Goal: Navigation & Orientation: Find specific page/section

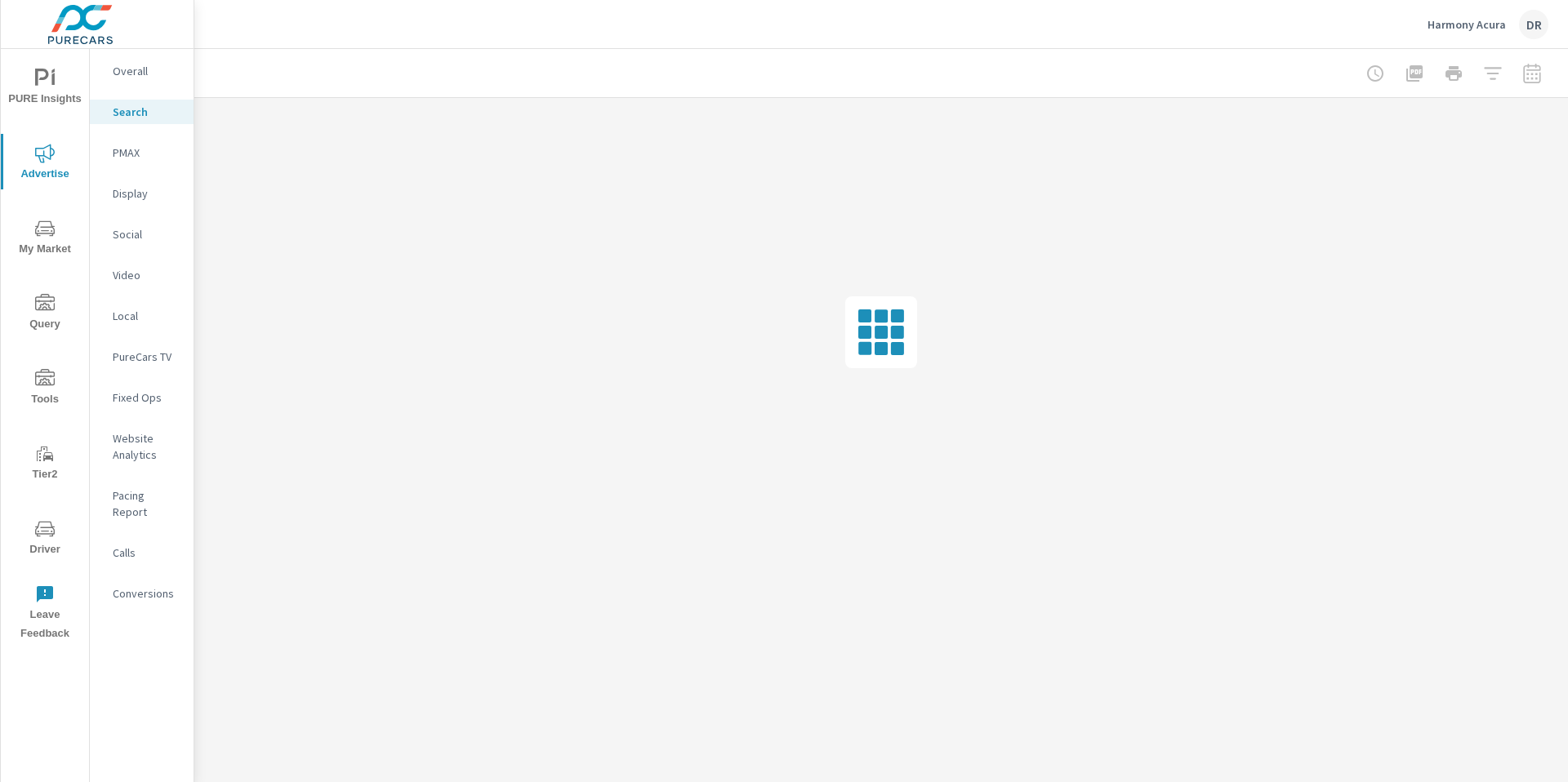
click at [142, 275] on p "Video" at bounding box center [146, 275] width 68 height 16
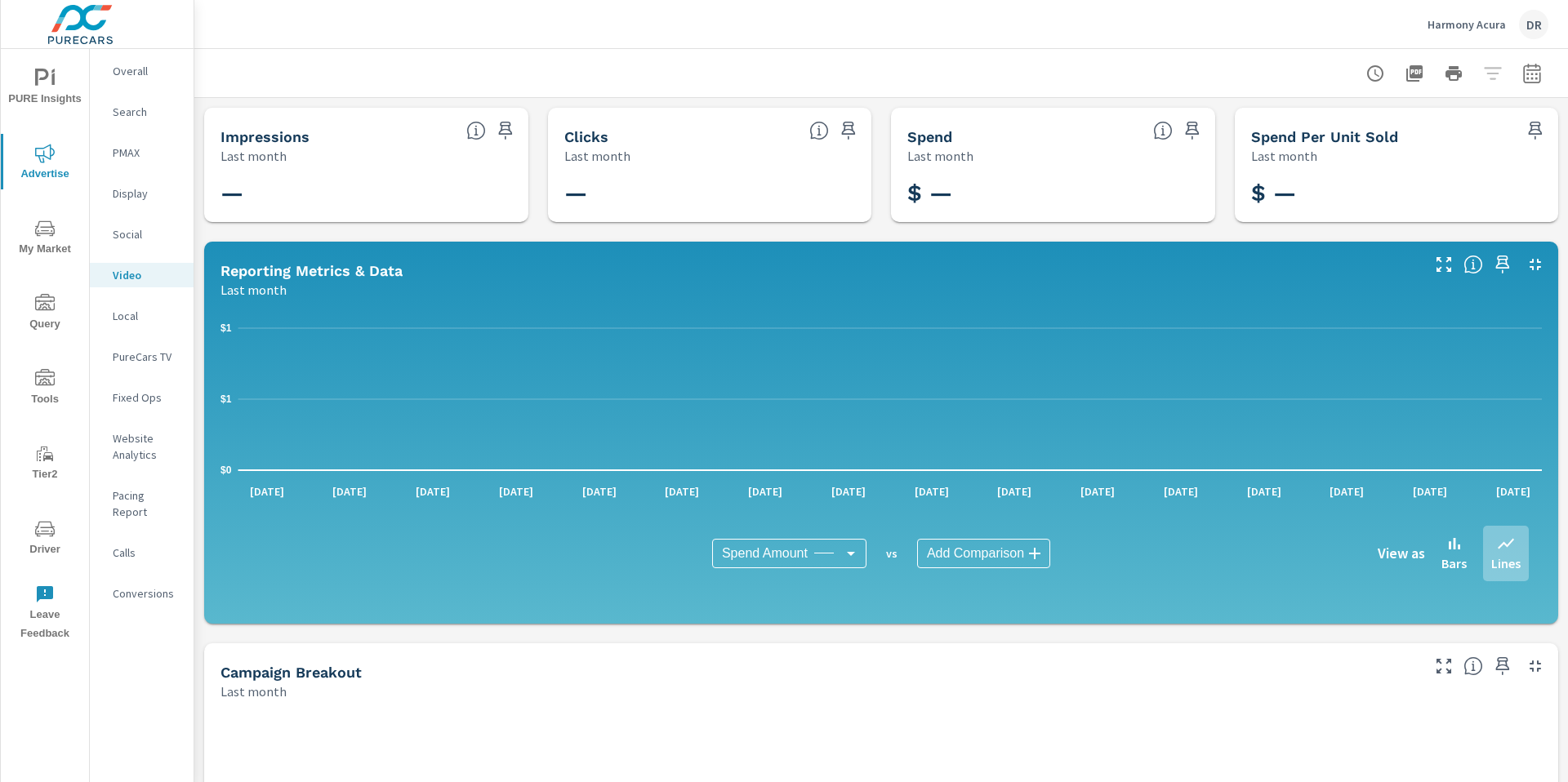
click at [1529, 27] on div "DR" at bounding box center [1534, 25] width 30 height 30
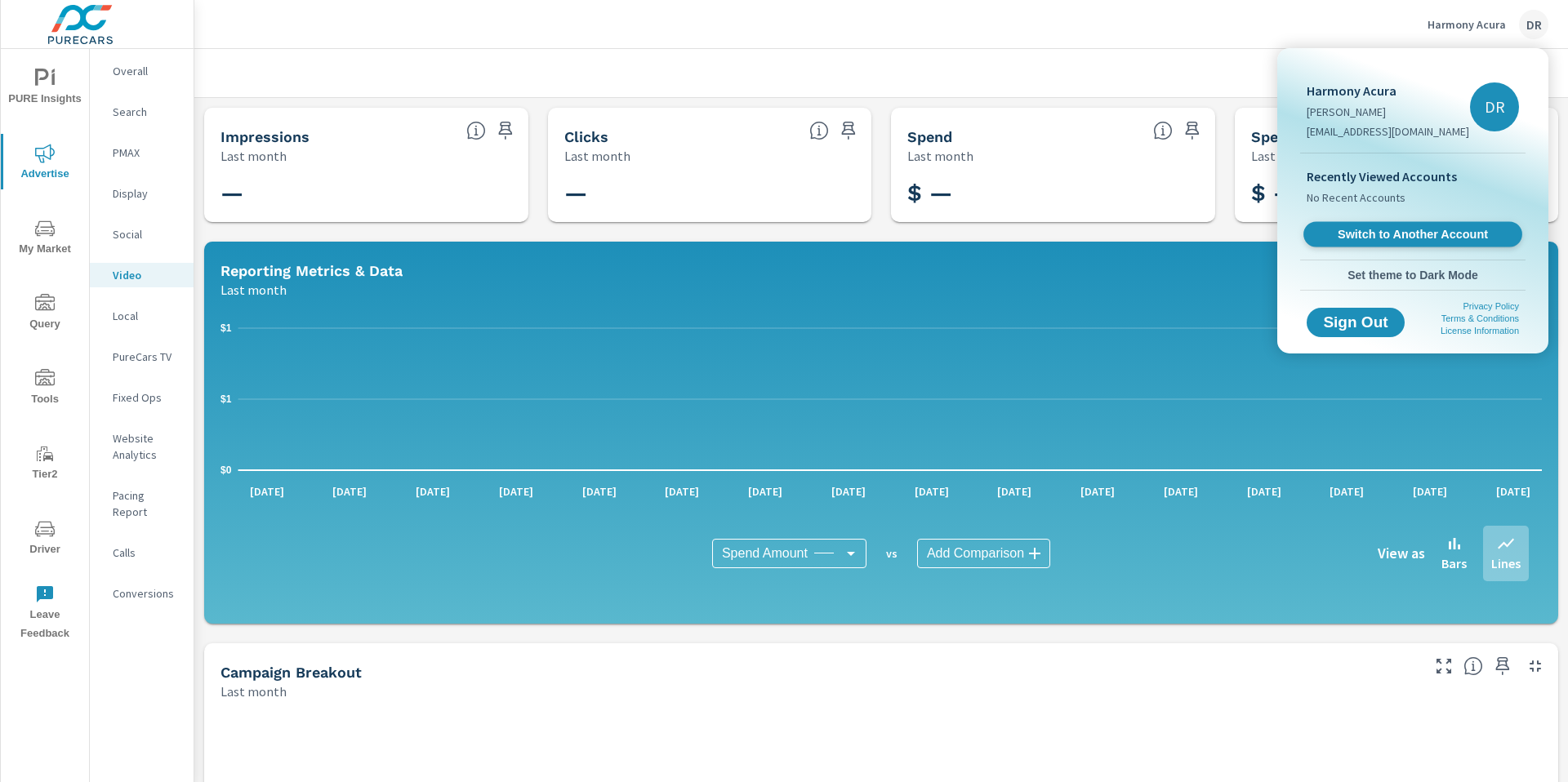
click at [1380, 230] on span "Switch to Another Account" at bounding box center [1412, 234] width 200 height 16
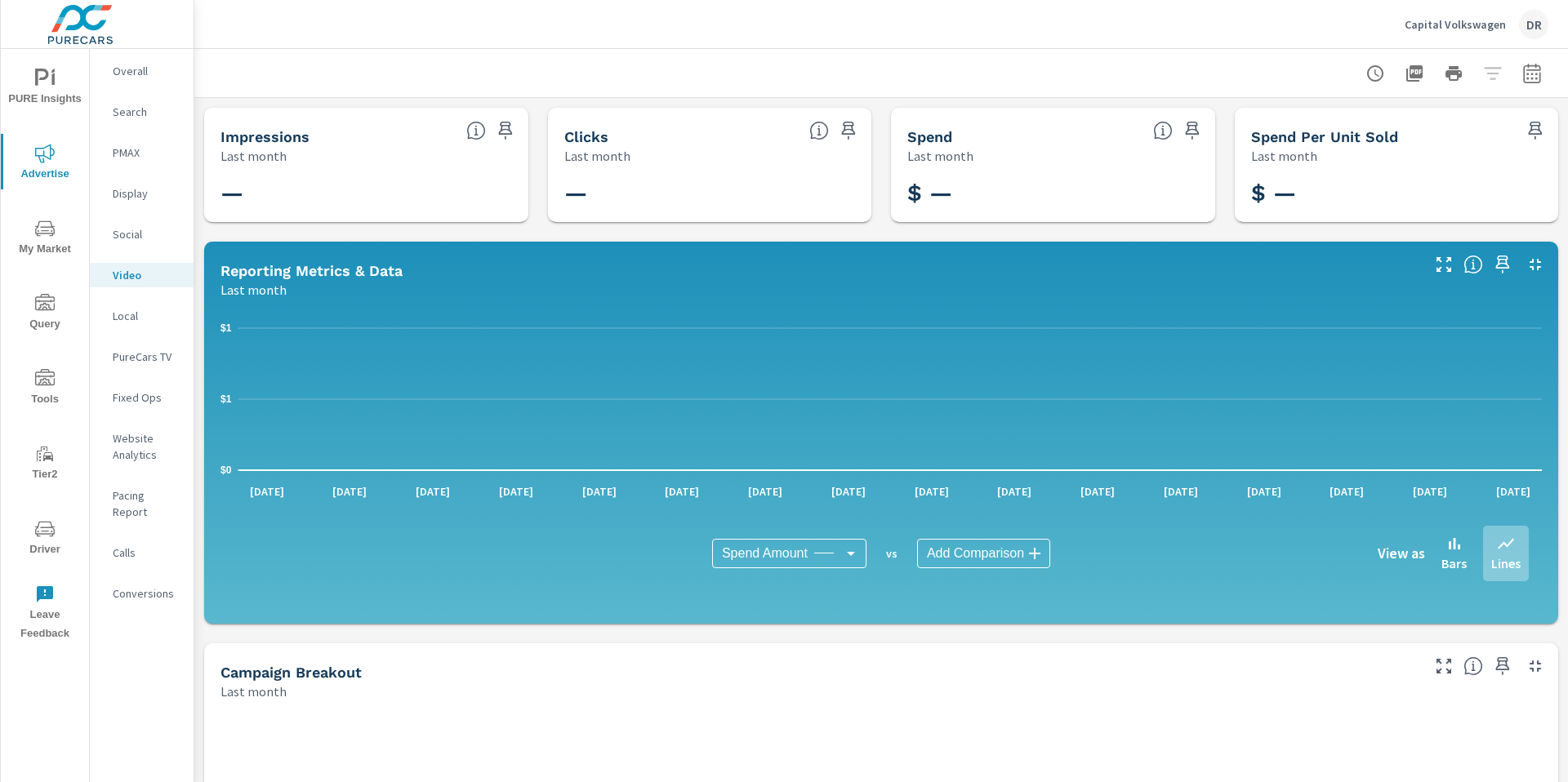
click at [133, 193] on p "Display" at bounding box center [146, 193] width 68 height 16
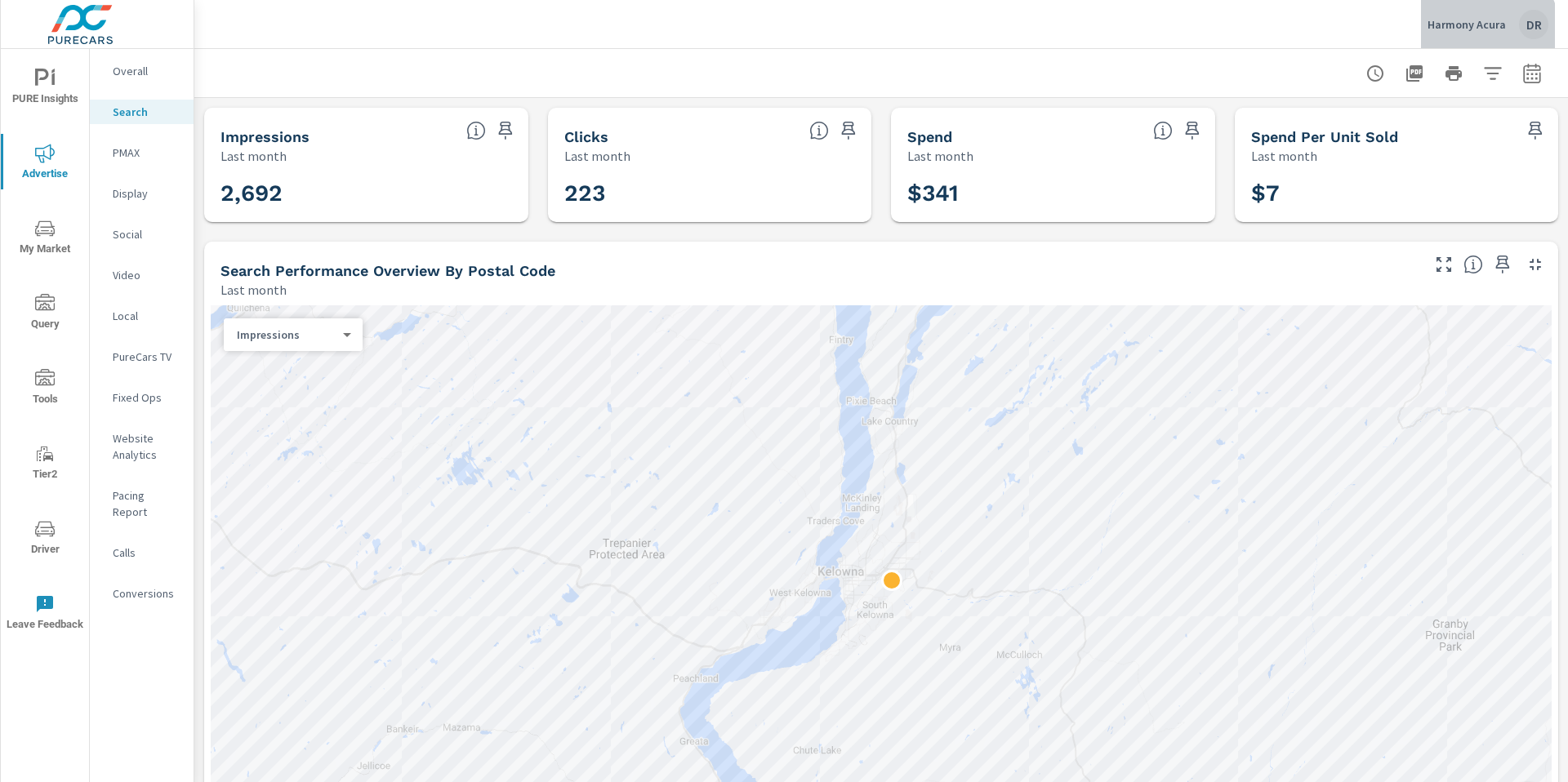
click at [1481, 31] on p "Harmony Acura" at bounding box center [1466, 25] width 79 height 15
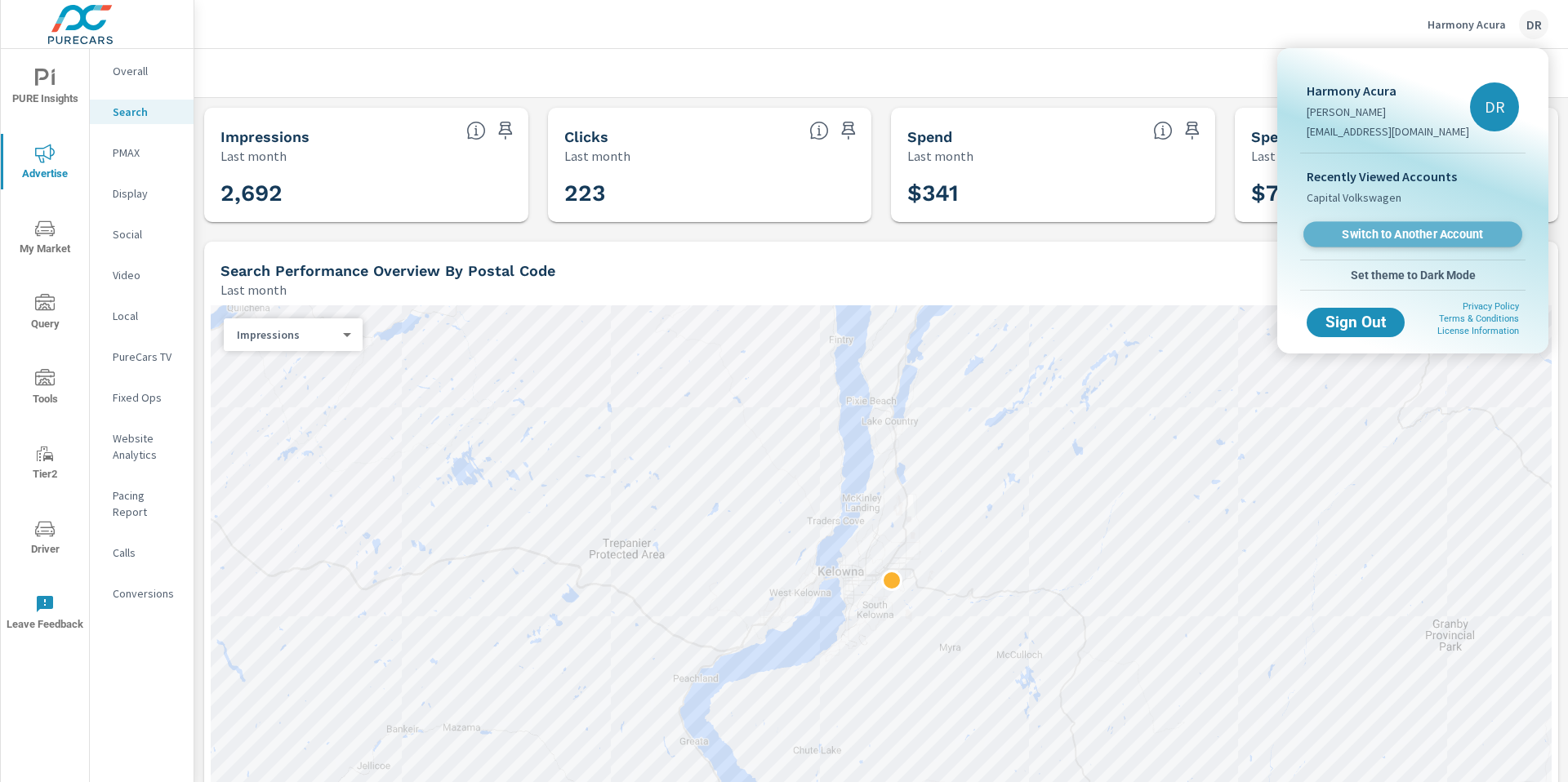
click at [1357, 238] on span "Switch to Another Account" at bounding box center [1412, 234] width 200 height 16
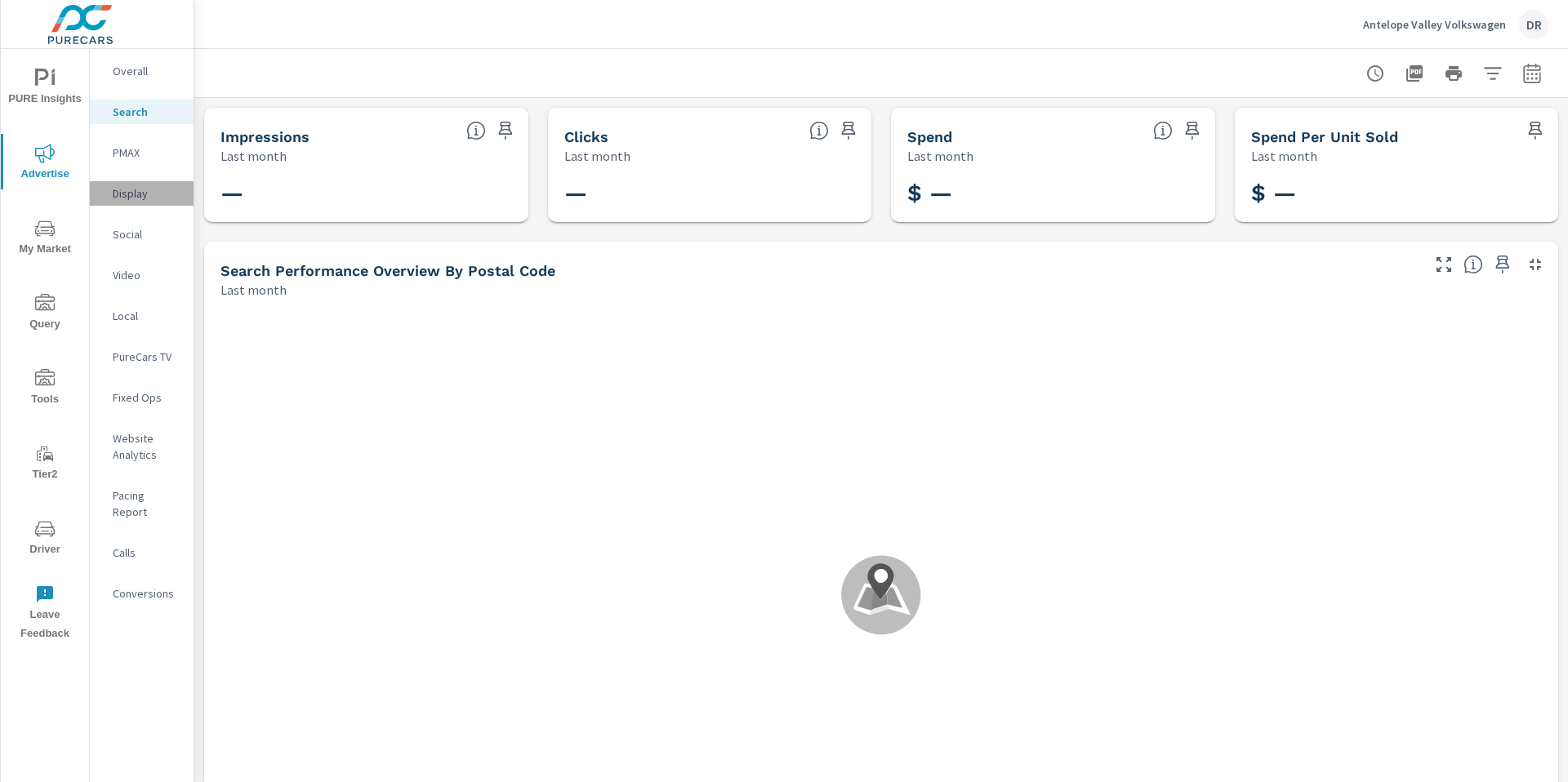
click at [127, 195] on p "Display" at bounding box center [146, 193] width 68 height 16
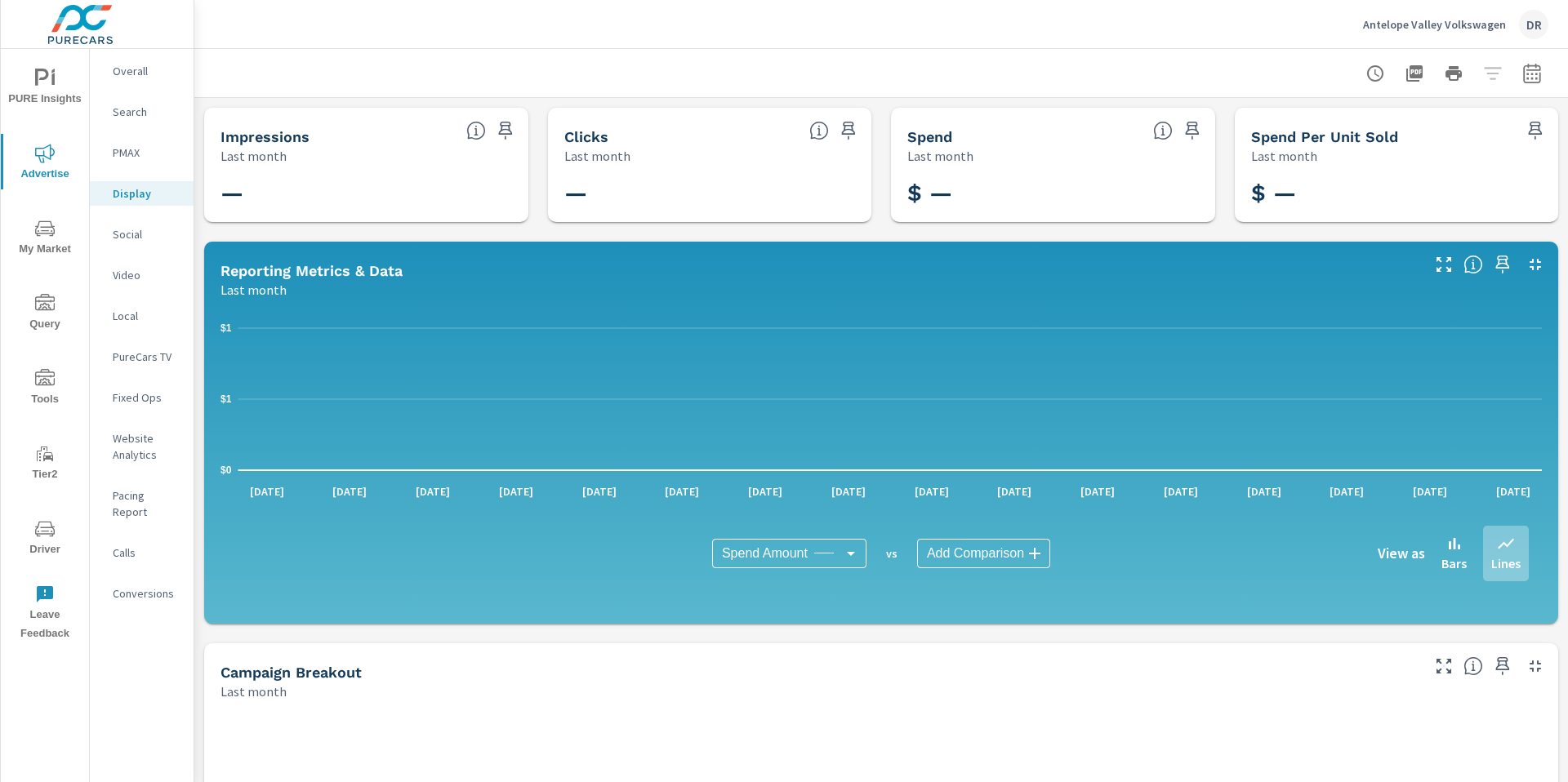
click at [129, 276] on p "Video" at bounding box center [146, 275] width 68 height 16
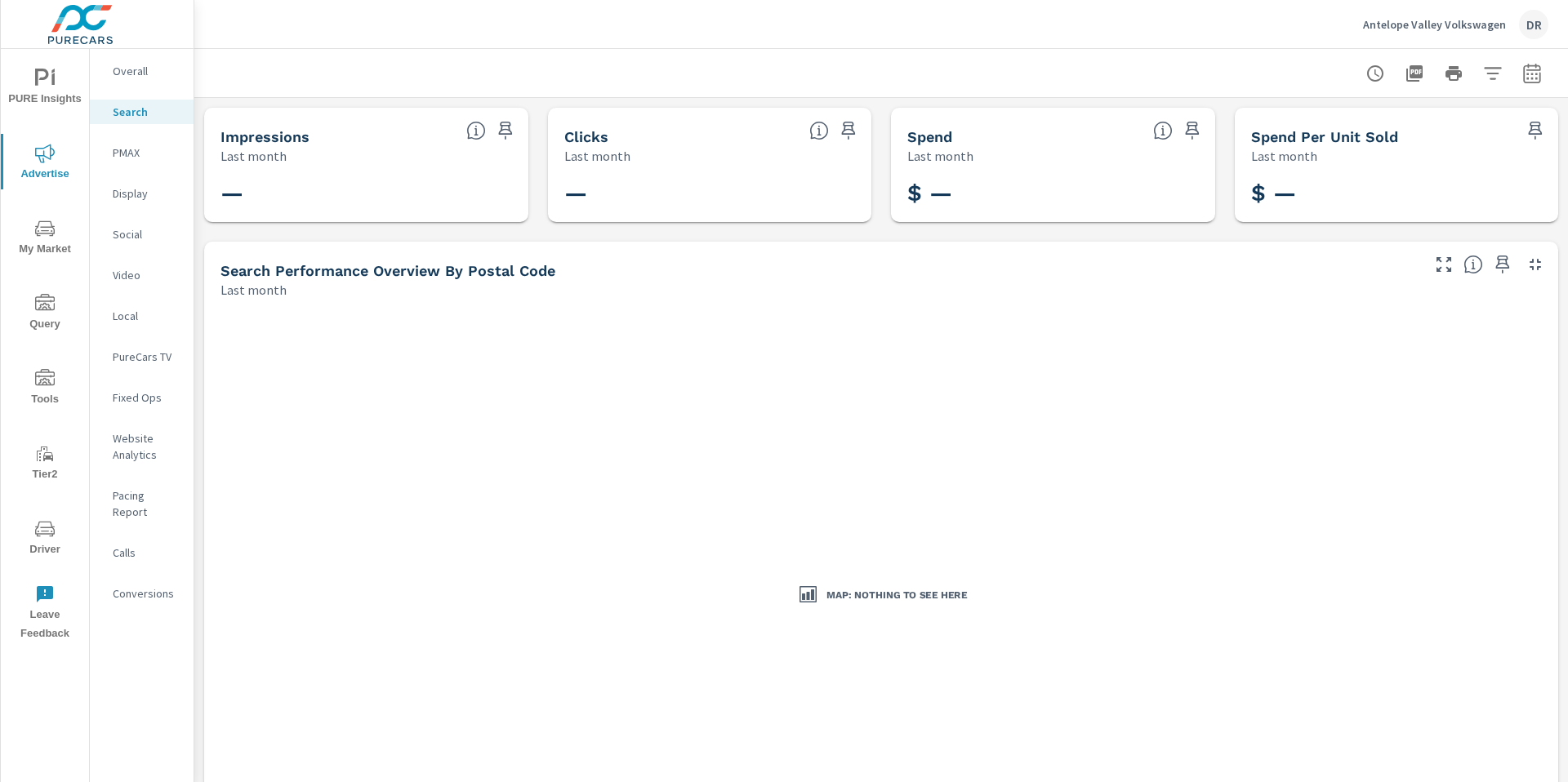
click at [1420, 25] on p "Antelope Valley Volkswagen" at bounding box center [1434, 25] width 143 height 15
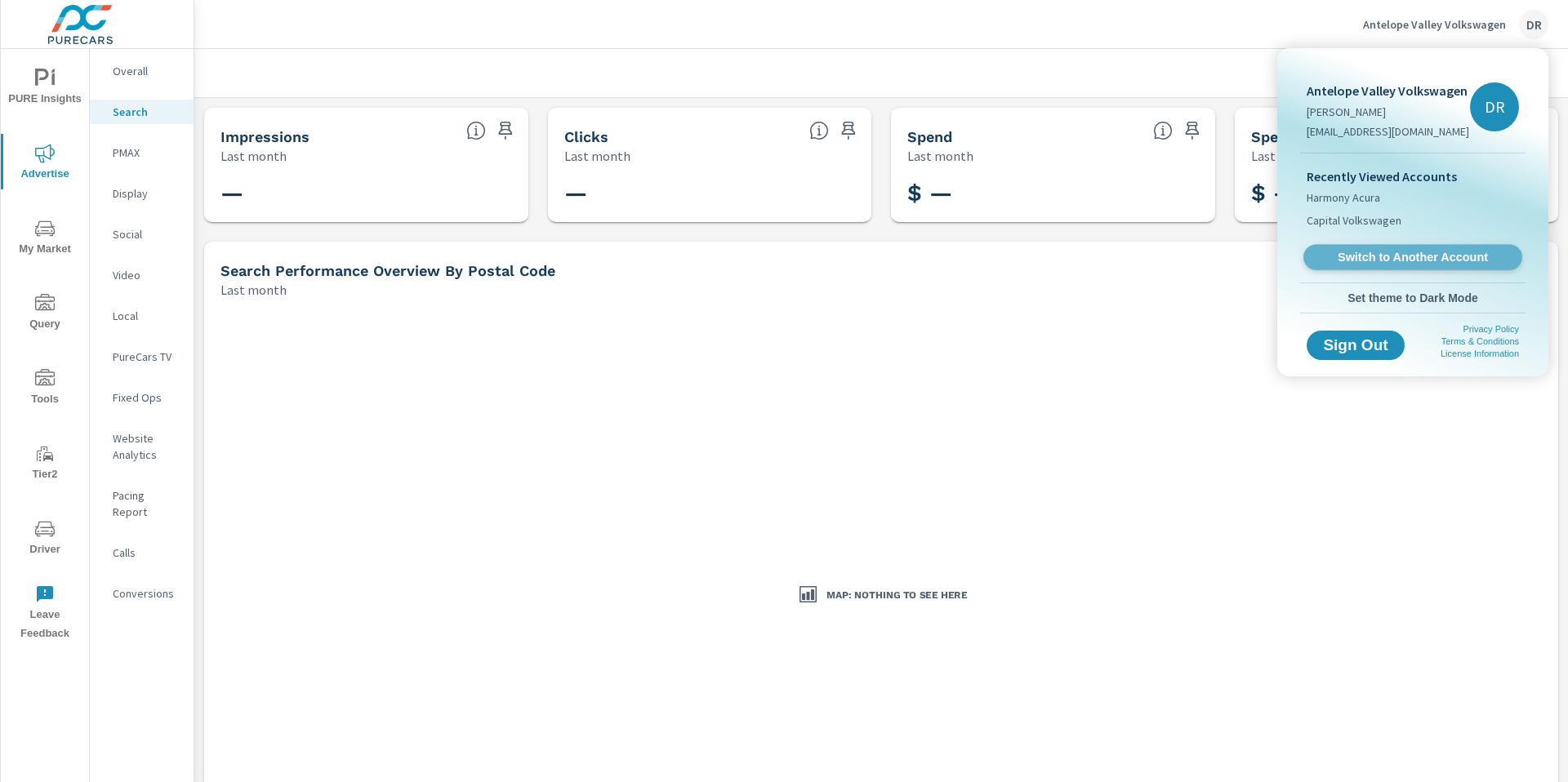
click at [1411, 259] on span "Switch to Another Account" at bounding box center [1412, 257] width 200 height 16
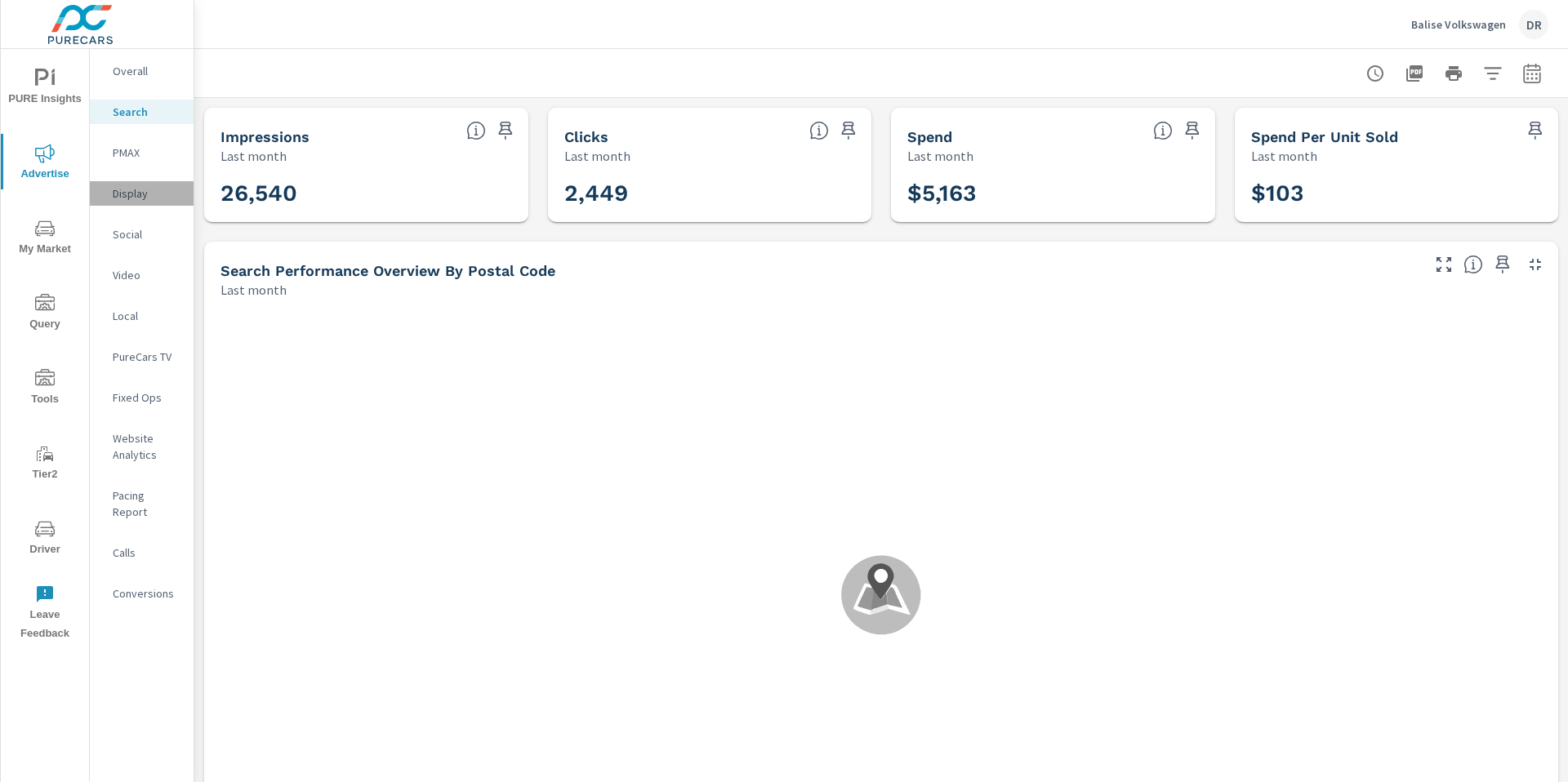
click at [144, 200] on p "Display" at bounding box center [146, 193] width 68 height 16
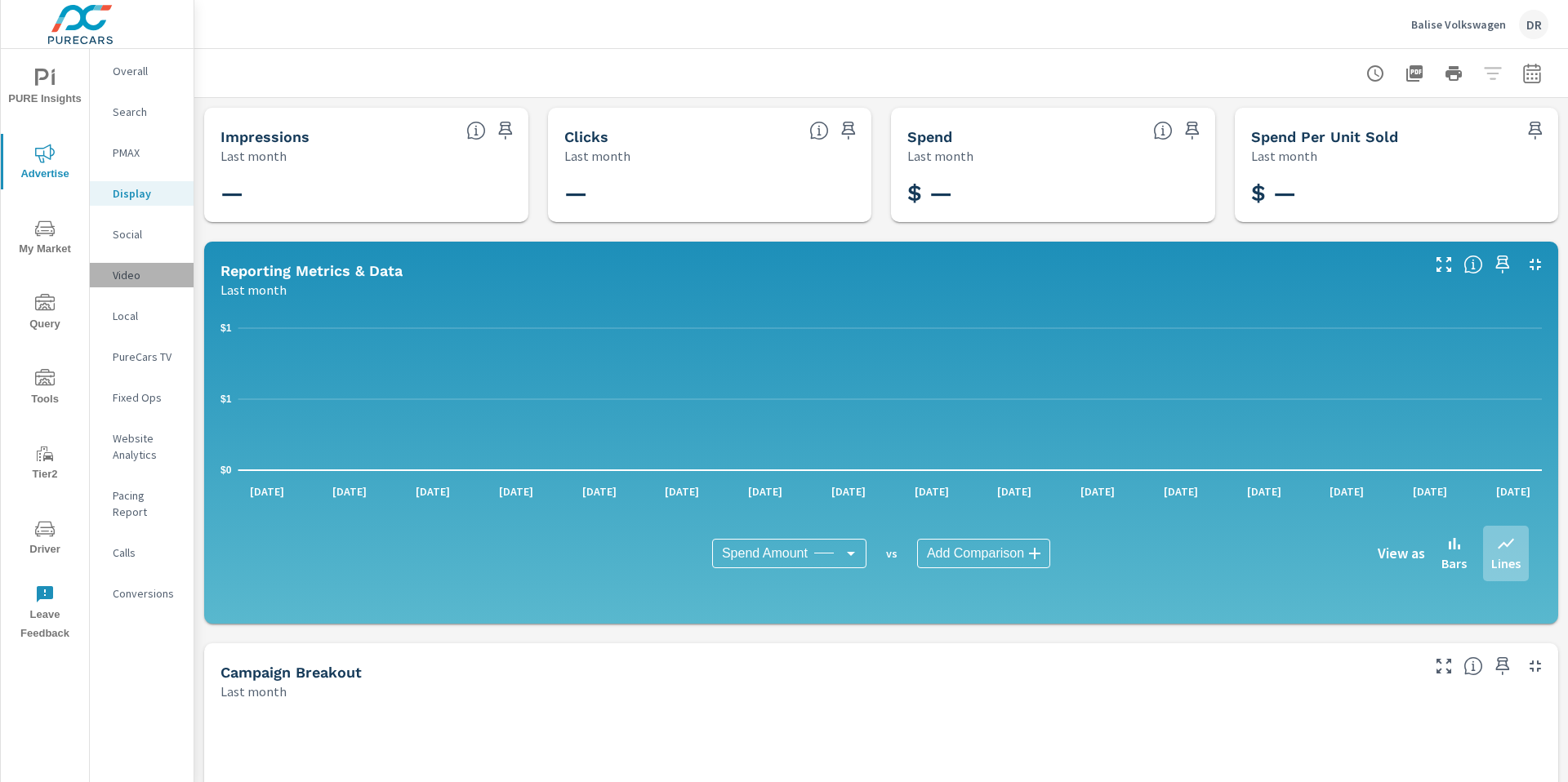
click at [126, 275] on p "Video" at bounding box center [146, 275] width 68 height 16
click at [125, 352] on p "PureCars TV" at bounding box center [146, 357] width 68 height 16
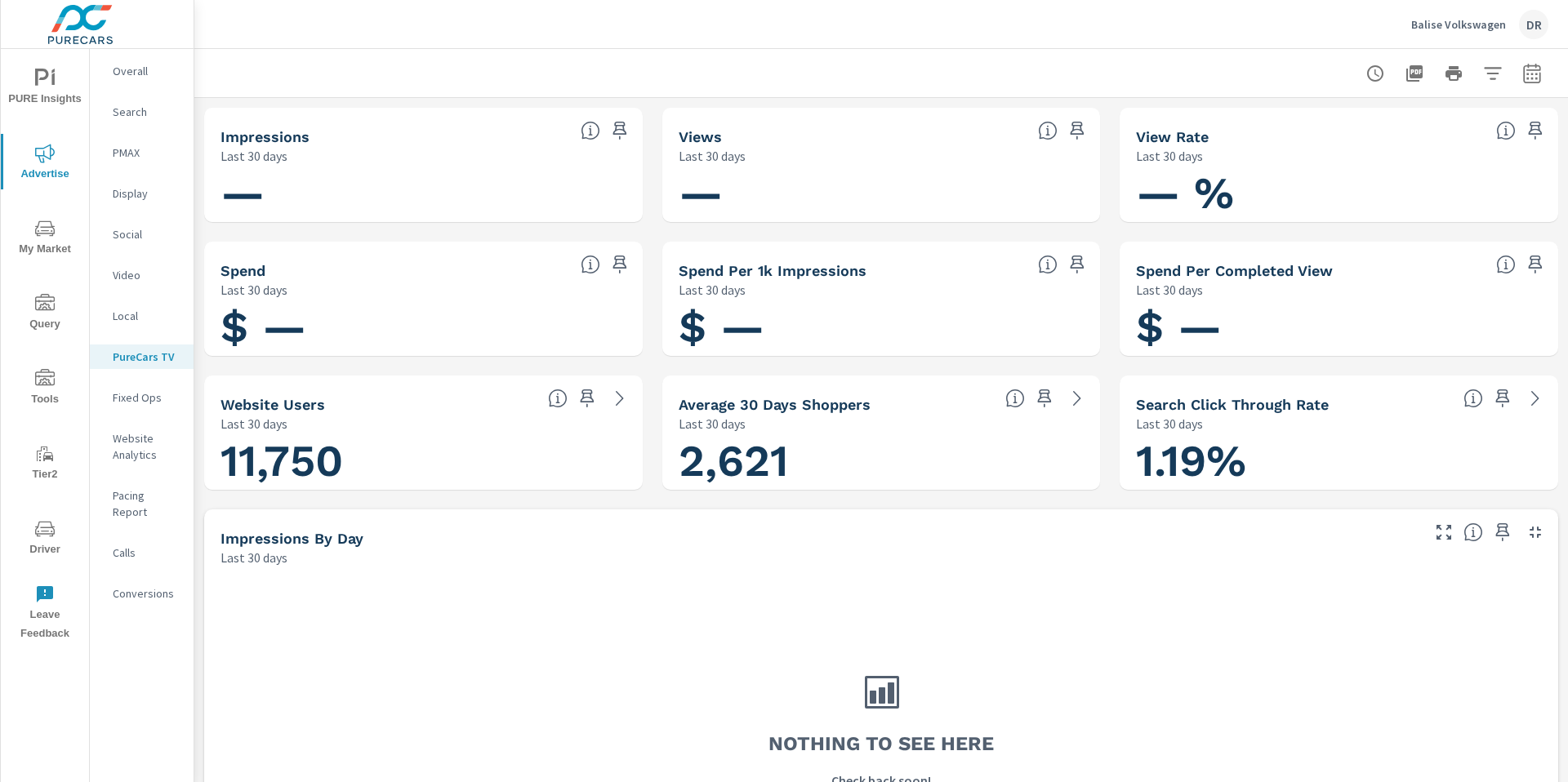
drag, startPoint x: 1401, startPoint y: 25, endPoint x: 1490, endPoint y: 24, distance: 89.0
click at [1490, 24] on div "Balise Volkswagen DR" at bounding box center [881, 24] width 1334 height 48
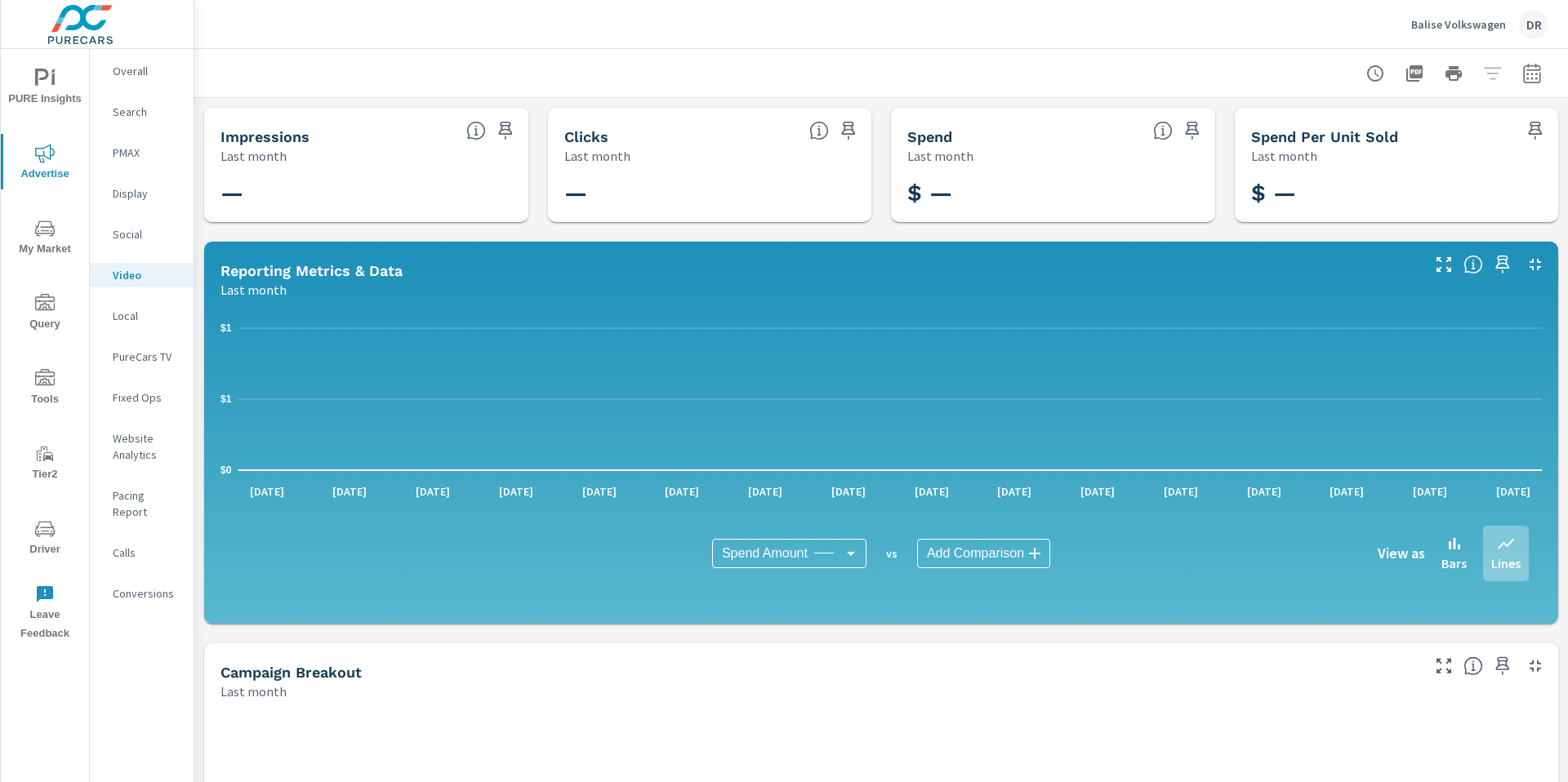
click at [1439, 23] on p "Balise Volkswagen" at bounding box center [1457, 25] width 94 height 15
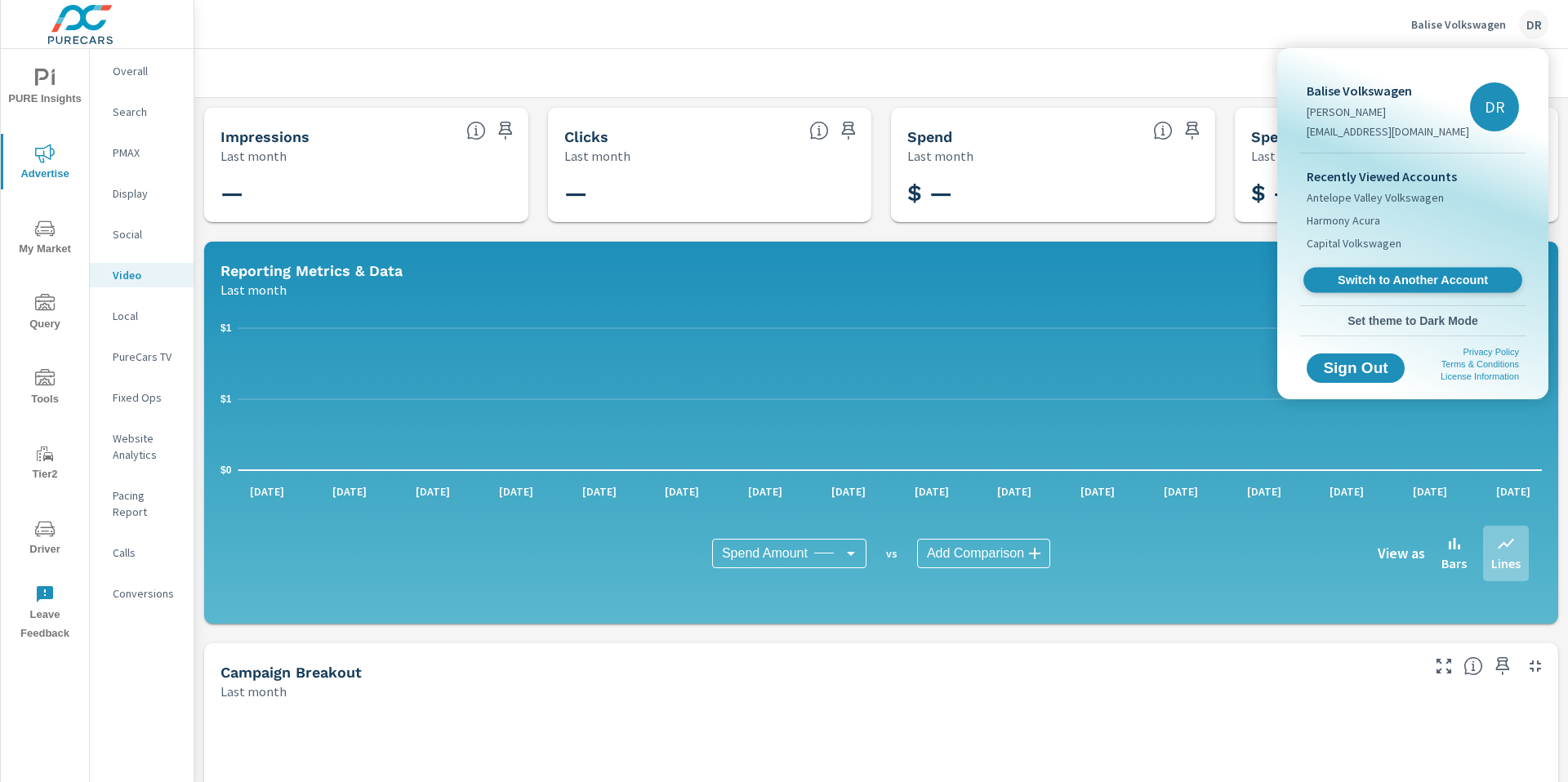
click at [1399, 275] on span "Switch to Another Account" at bounding box center [1412, 280] width 200 height 16
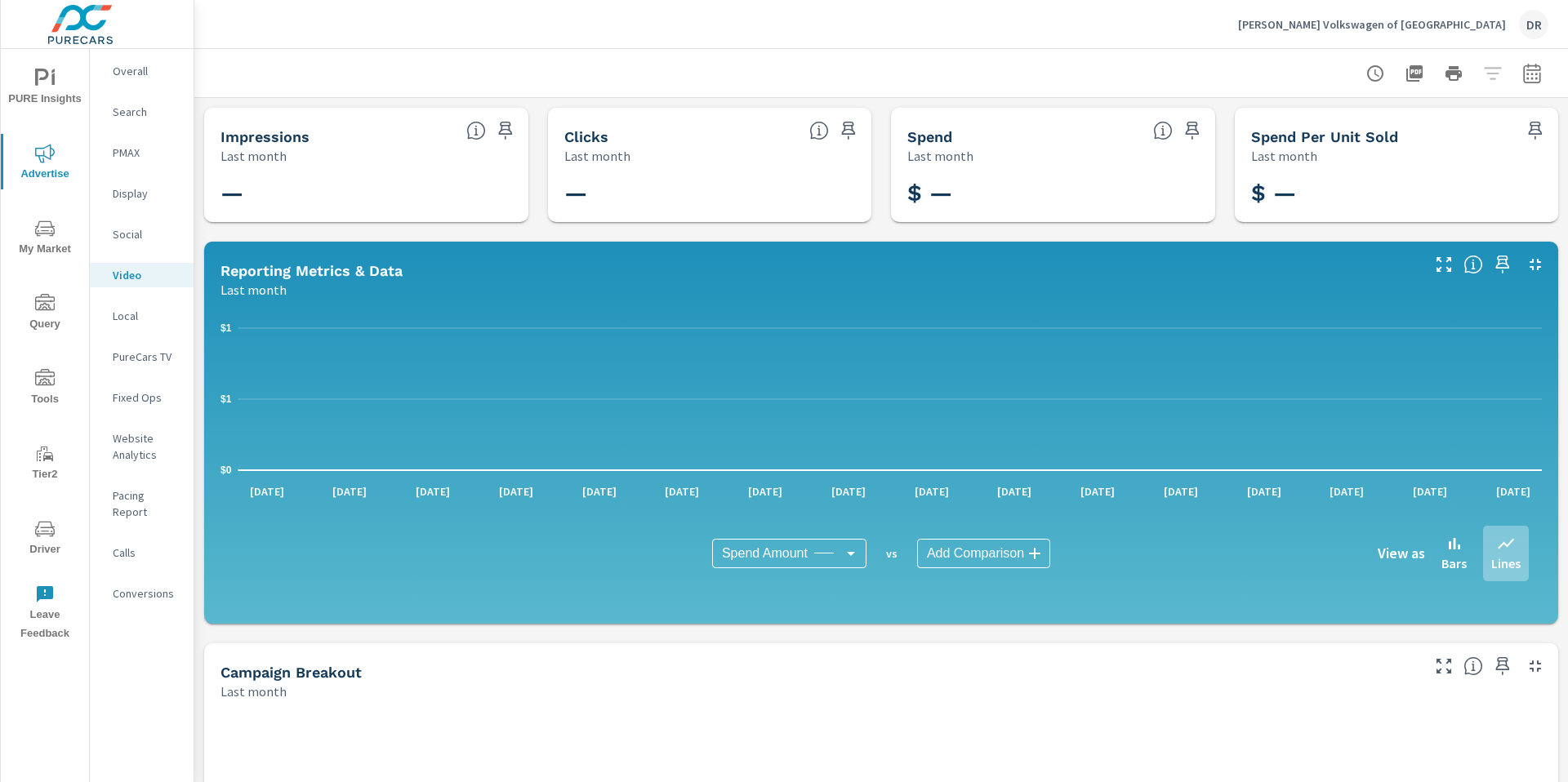
click at [135, 197] on p "Display" at bounding box center [146, 193] width 68 height 16
click at [138, 357] on p "PureCars TV" at bounding box center [146, 357] width 68 height 16
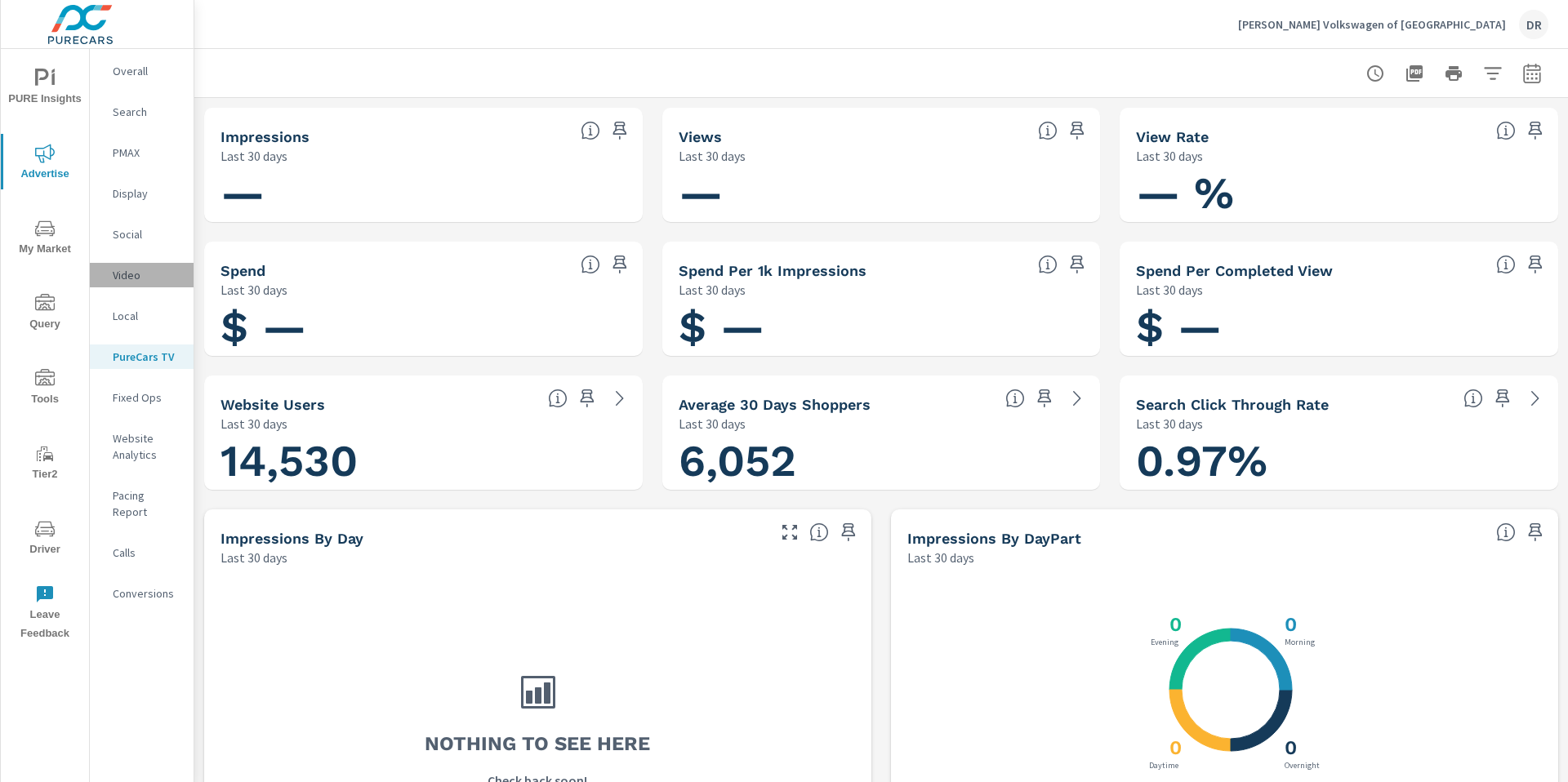
click at [128, 270] on p "Video" at bounding box center [146, 275] width 68 height 16
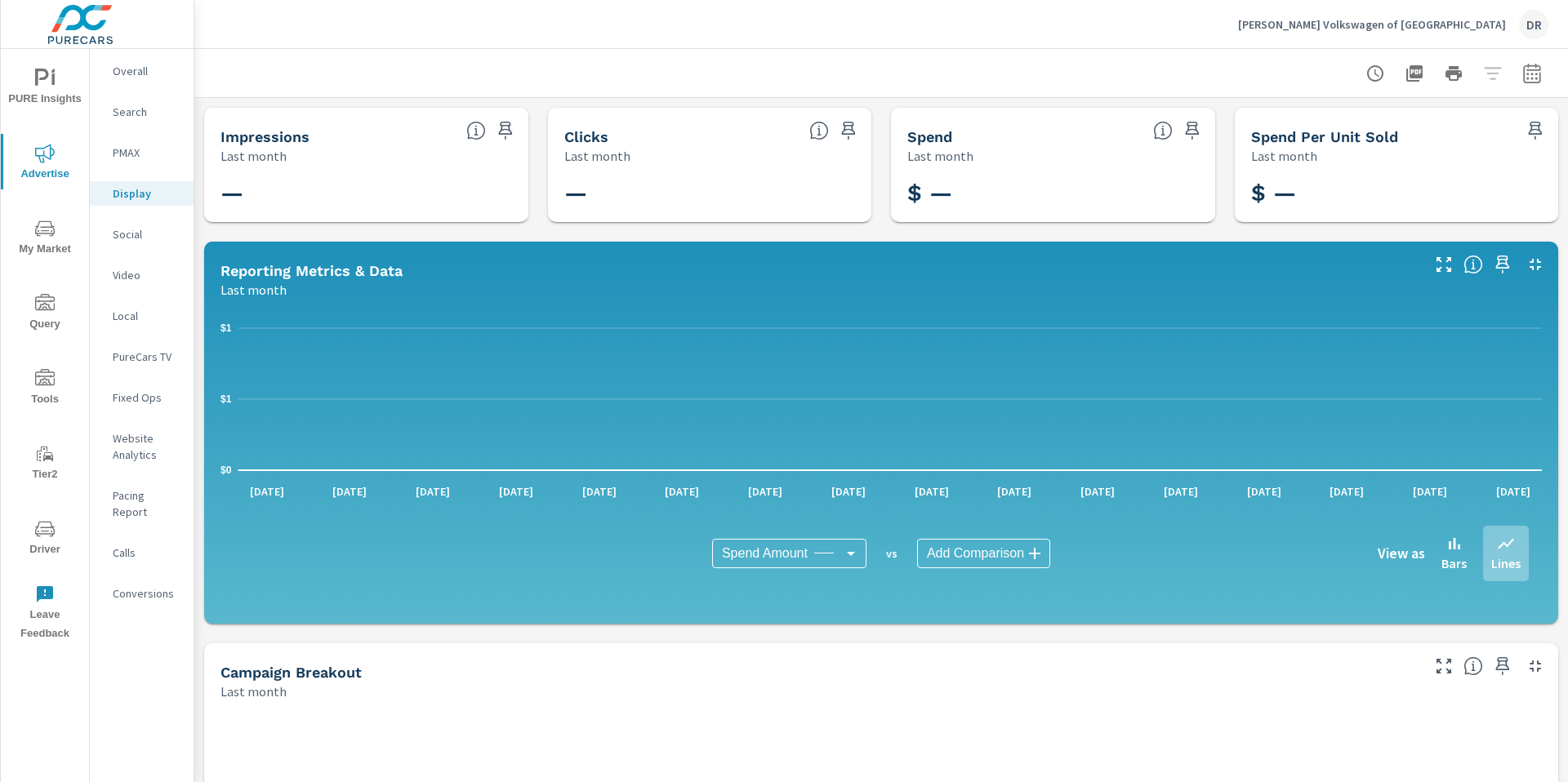
click at [1394, 25] on p "Carlock Volkswagen of Cool Springs" at bounding box center [1371, 25] width 268 height 15
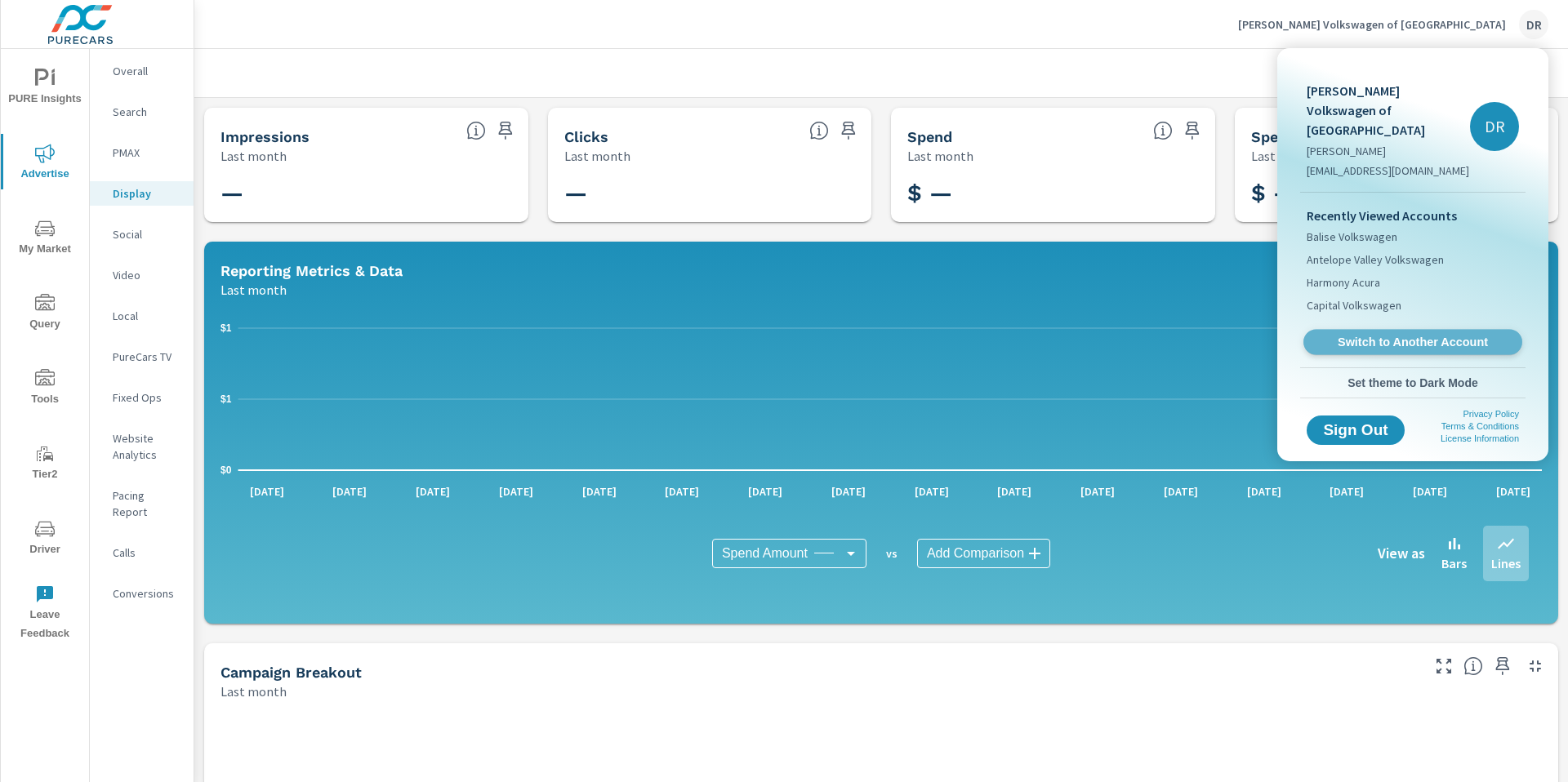
click at [1383, 334] on span "Switch to Another Account" at bounding box center [1412, 342] width 200 height 16
